Goal: Communication & Community: Answer question/provide support

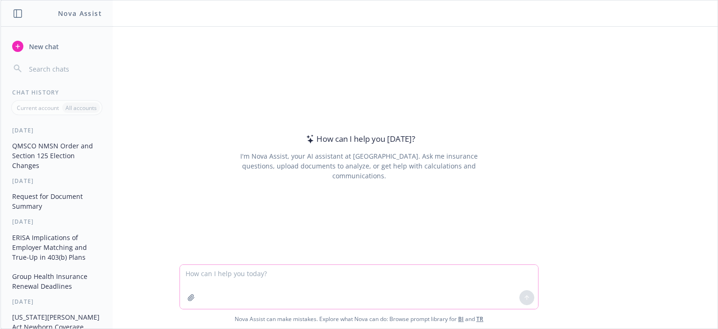
click at [278, 268] on textarea at bounding box center [359, 287] width 358 height 44
paste textarea "Ideally, they would make clear that: 1. Client does acknowledge that [PERSON_NA…"
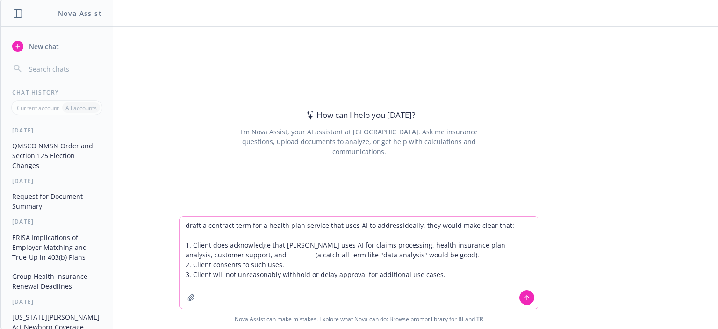
drag, startPoint x: 391, startPoint y: 227, endPoint x: 497, endPoint y: 229, distance: 106.1
click at [497, 229] on textarea "draft a contract term for a health plan service that uses AI to addressIdeally,…" at bounding box center [359, 262] width 358 height 92
click at [320, 223] on textarea "draft a contract term for a health plan service that uses AI to address: 1. Cli…" at bounding box center [359, 262] width 358 height 92
click at [438, 268] on textarea "draft a contract term for a health plan service called Healia that uses AI to a…" at bounding box center [359, 262] width 358 height 92
type textarea "draft a contract term for a health plan service called Healia that uses AI to a…"
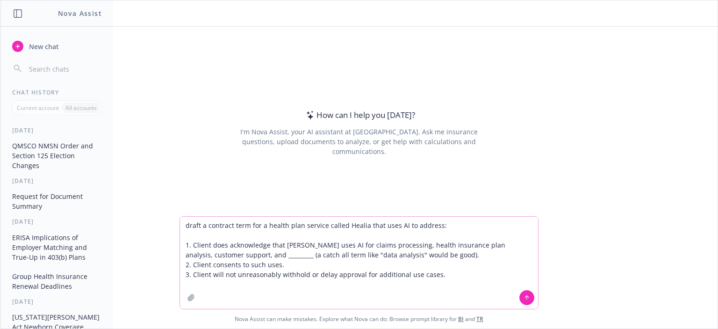
click at [527, 299] on button at bounding box center [526, 297] width 15 height 15
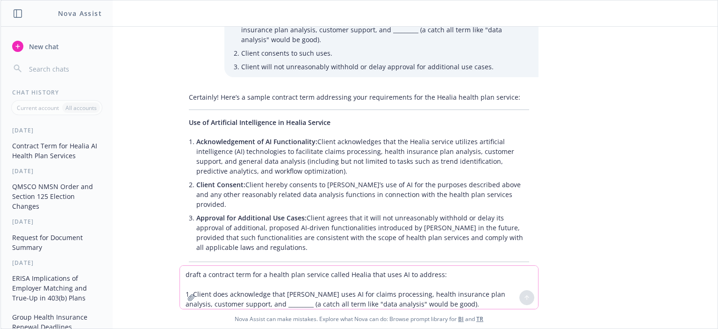
scroll to position [26, 0]
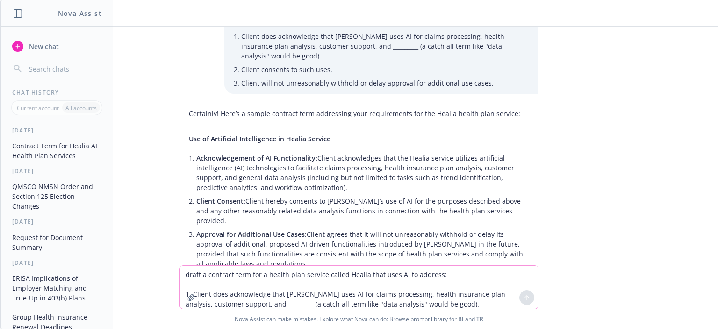
click at [370, 283] on textarea "draft a contract term for a health plan service called Healia that uses AI to a…" at bounding box center [359, 286] width 358 height 43
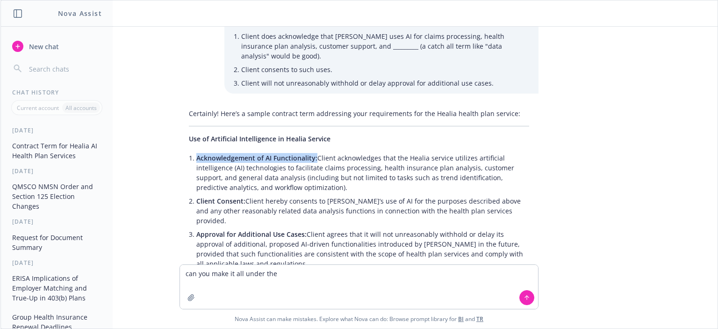
drag, startPoint x: 190, startPoint y: 150, endPoint x: 308, endPoint y: 145, distance: 118.3
click at [308, 153] on span "Acknowledgement of AI Functionality:" at bounding box center [256, 157] width 121 height 9
copy span "Acknowledgement of AI Functionality:"
click at [316, 273] on textarea "can you make it all under the" at bounding box center [359, 287] width 358 height 44
paste textarea "Acknowledgement of AI Functionality:"
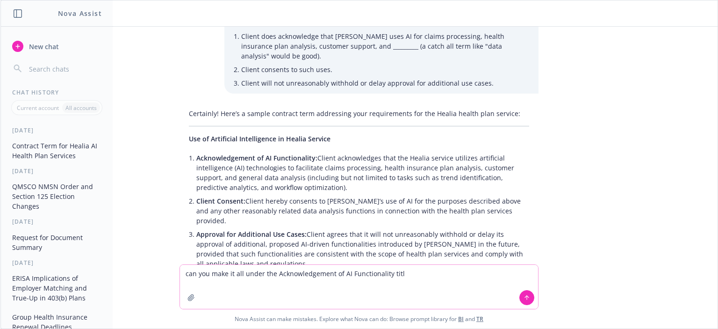
type textarea "can you make it all under the Acknowledgement of AI Functionality title"
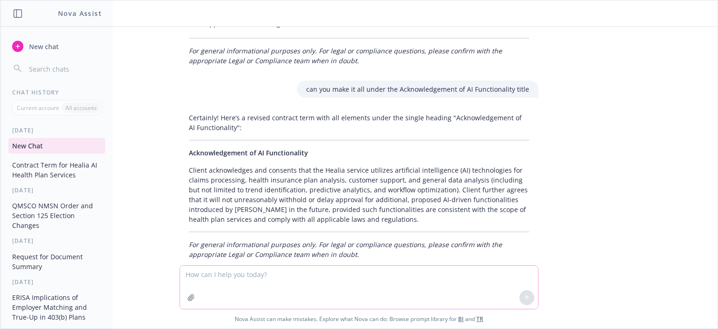
scroll to position [266, 0]
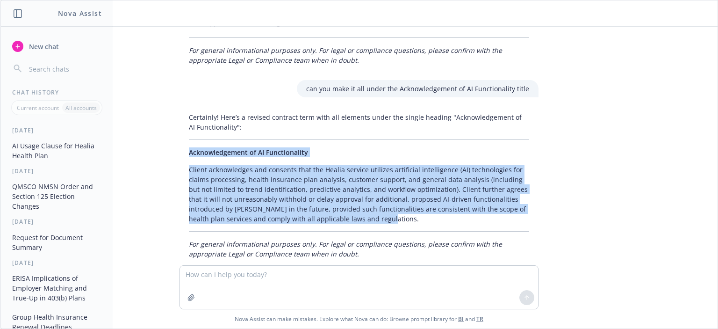
drag, startPoint x: 354, startPoint y: 198, endPoint x: 177, endPoint y: 134, distance: 187.9
click at [179, 134] on div "Certainly! Here’s a revised contract term with all elements under the single he…" at bounding box center [358, 185] width 359 height 154
copy div "Acknowledgement of AI Functionality Client acknowledges and consents that the H…"
